Goal: Information Seeking & Learning: Check status

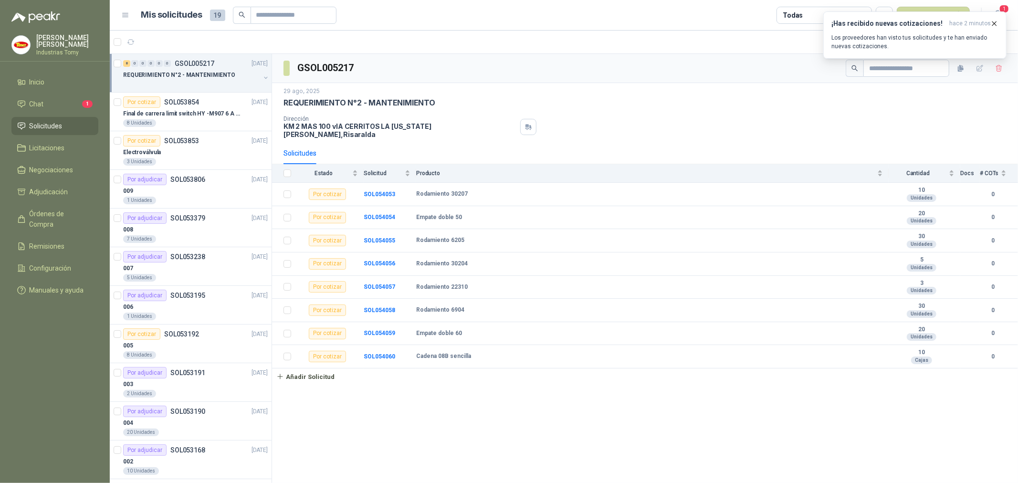
click at [651, 403] on div "GSOL005217 [DATE] REQUERIMIENTO N°2 - MANTENIMIENTO Dirección KM 2 MAS 100 vIA …" at bounding box center [645, 268] width 746 height 429
click at [48, 105] on li "Chat 1" at bounding box center [54, 104] width 75 height 10
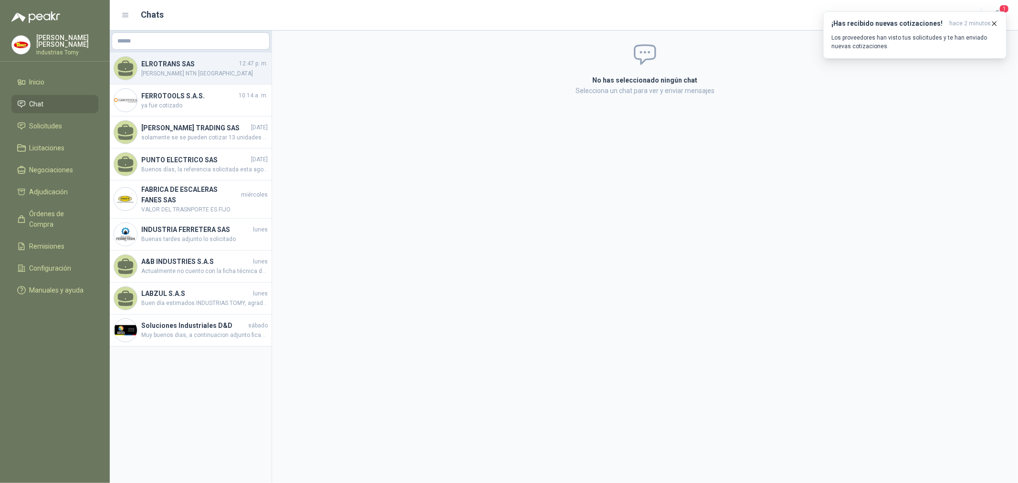
click at [184, 71] on span "[PERSON_NAME] NTN [GEOGRAPHIC_DATA]" at bounding box center [204, 73] width 126 height 9
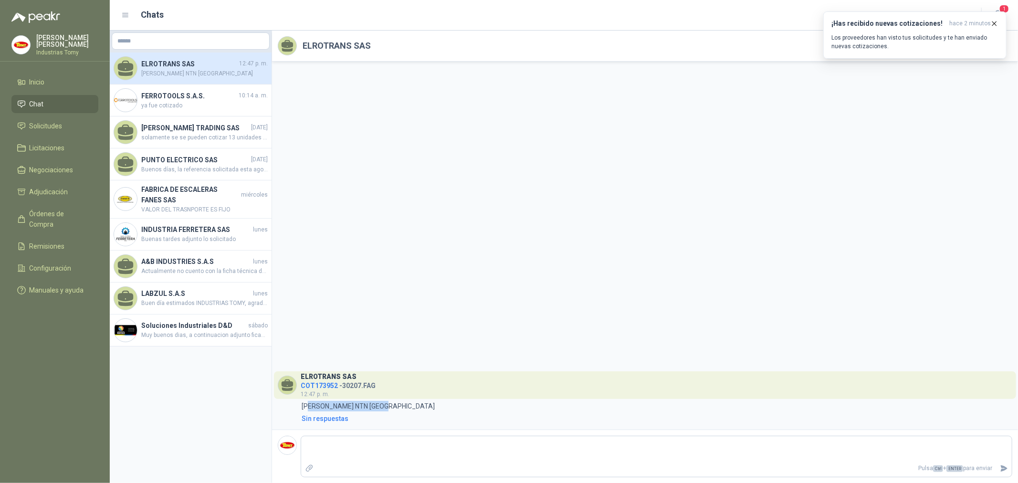
drag, startPoint x: 401, startPoint y: 407, endPoint x: 342, endPoint y: 390, distance: 61.7
click at [312, 403] on div "12:47 [PERSON_NAME] NTN [GEOGRAPHIC_DATA]" at bounding box center [645, 406] width 734 height 10
click at [367, 382] on h4 "COT173952 - 30207.FAG" at bounding box center [338, 383] width 75 height 9
click at [365, 388] on h4 "COT173952 - 30207.FAG" at bounding box center [338, 383] width 75 height 9
click at [52, 130] on span "Solicitudes" at bounding box center [46, 126] width 33 height 10
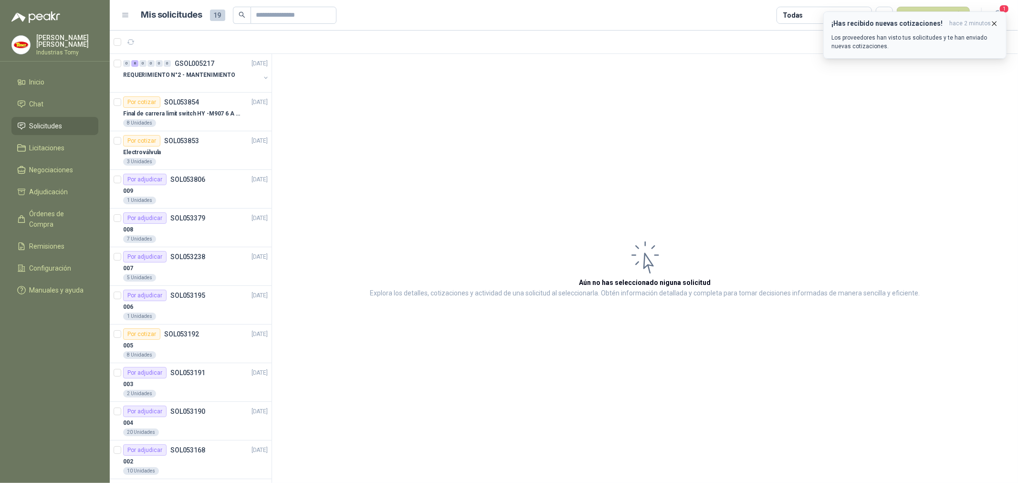
click at [923, 29] on div "¡Has recibido nuevas cotizaciones! hace 2 minutos Los proveedores han visto tus…" at bounding box center [914, 35] width 167 height 31
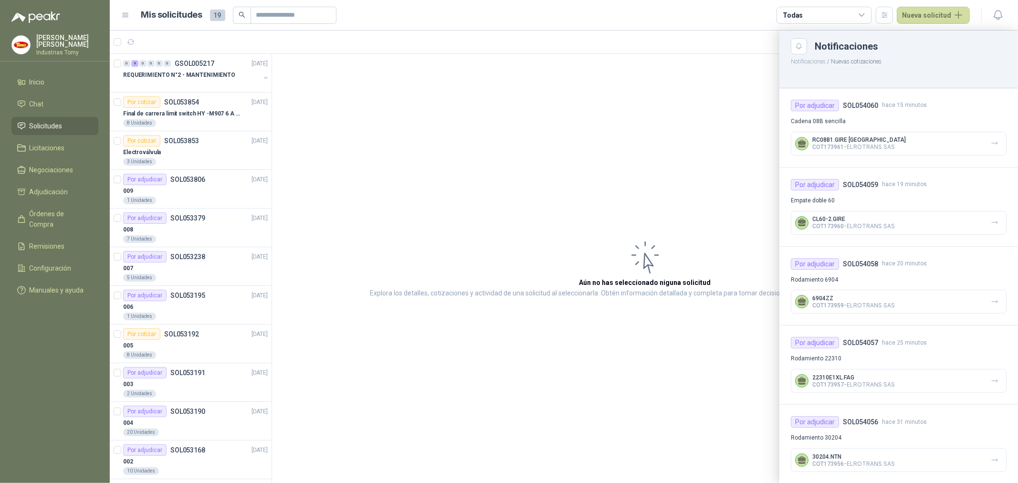
click at [972, 150] on div "RC08B1.GIRE JAPON COT173961 - ELROTRANS SAS" at bounding box center [899, 144] width 216 height 24
click at [990, 142] on icon "button" at bounding box center [994, 143] width 8 height 8
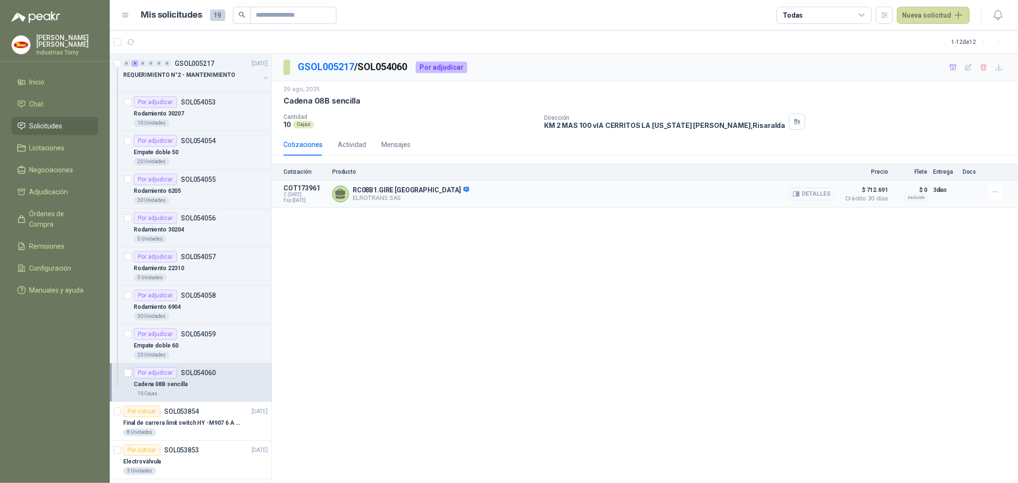
click at [806, 196] on button "Detalles" at bounding box center [812, 193] width 45 height 13
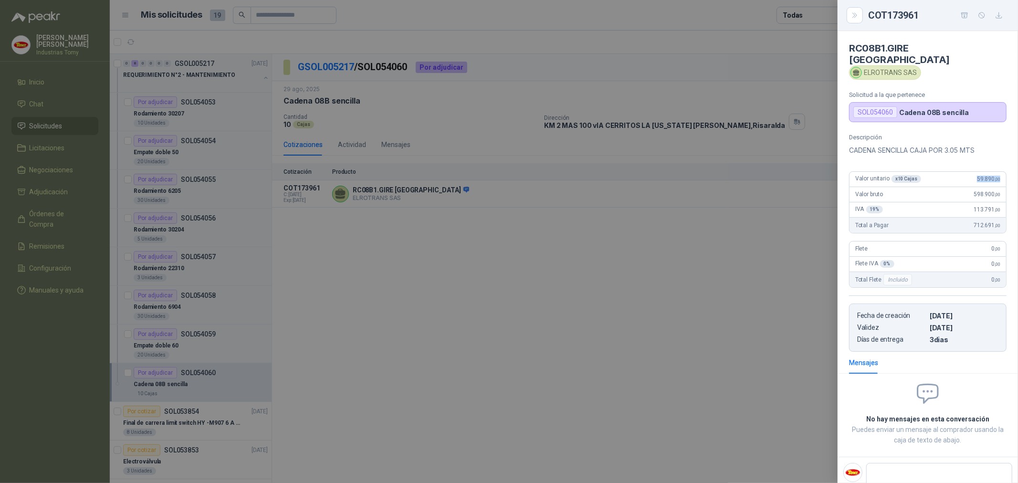
drag, startPoint x: 971, startPoint y: 166, endPoint x: 996, endPoint y: 168, distance: 25.4
click at [996, 172] on div "Valor unitario x 10 Cajas 59.890 ,00" at bounding box center [927, 179] width 156 height 15
